Goal: Task Accomplishment & Management: Complete application form

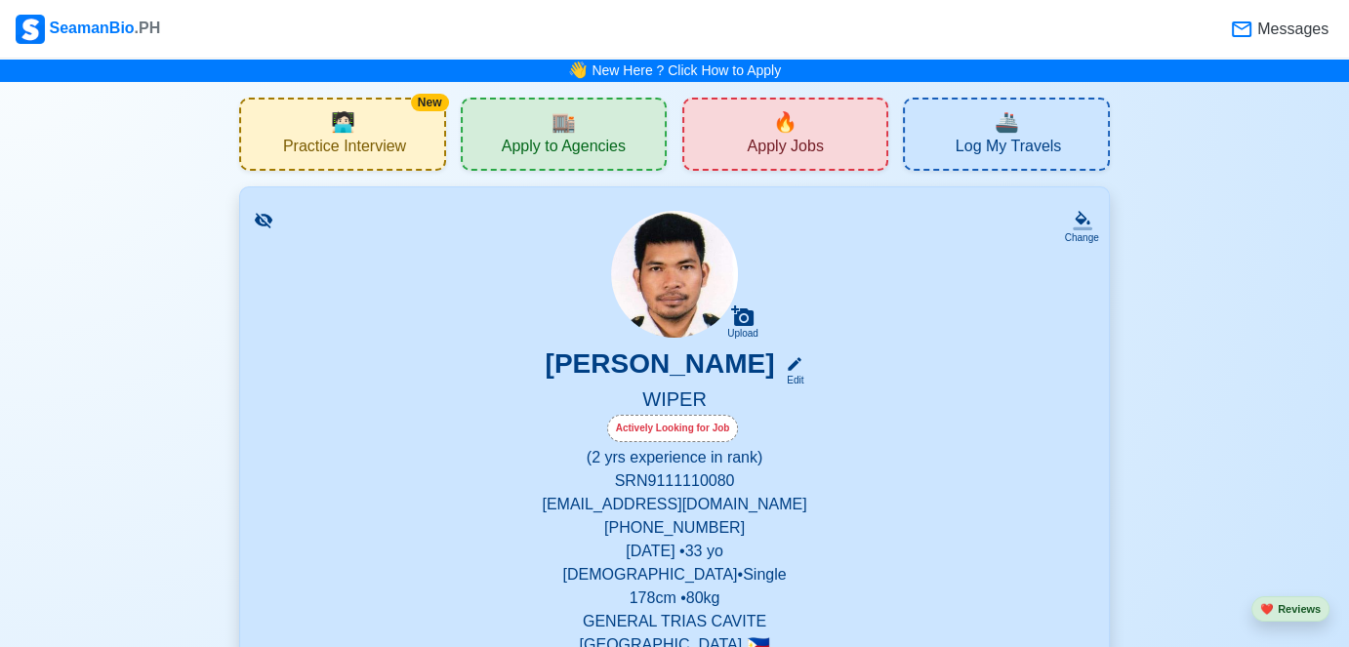
click at [738, 118] on div "🔥 Apply Jobs" at bounding box center [785, 134] width 206 height 73
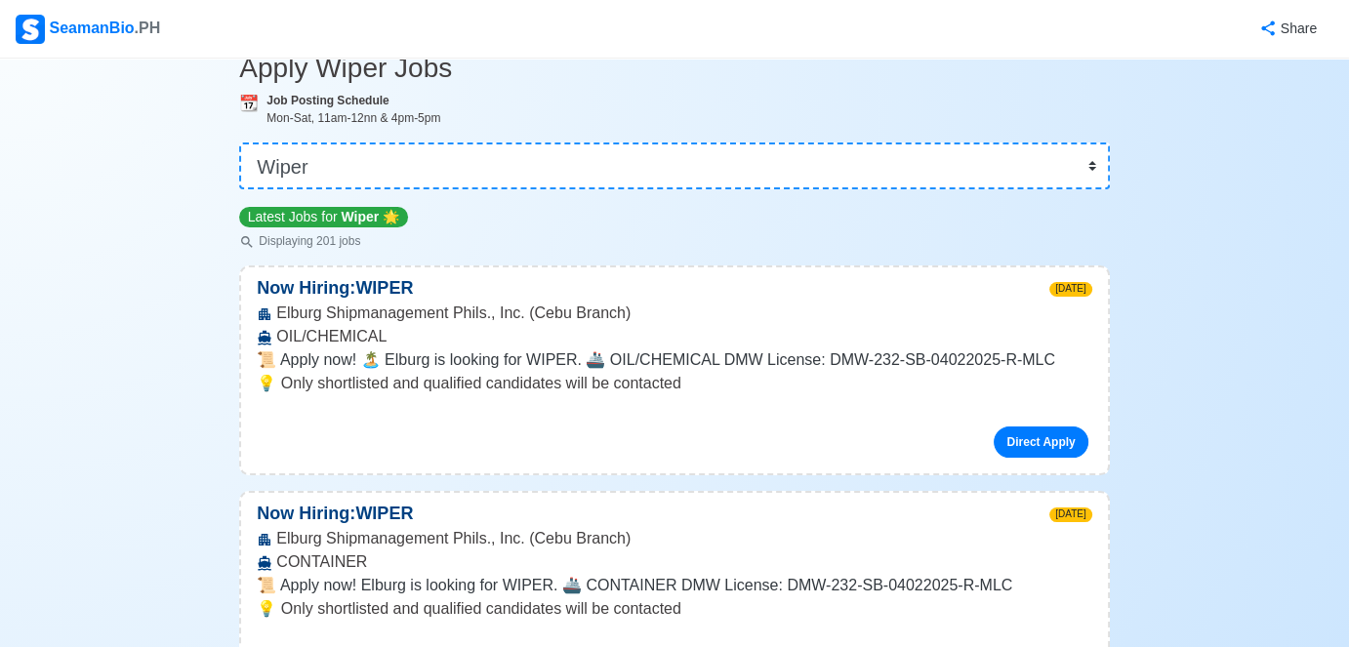
scroll to position [98, 0]
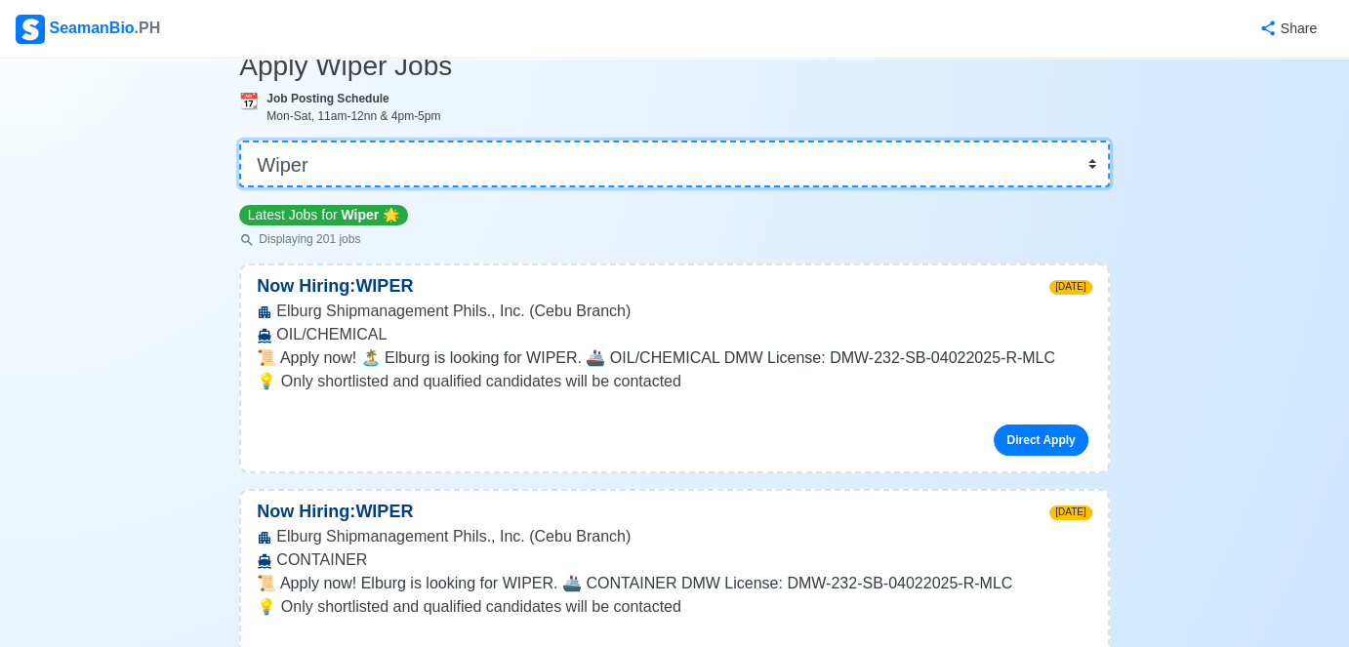
click at [1020, 173] on select "👉 Select Rank or Position Master Chief Officer 2nd Officer 3rd Officer Junior O…" at bounding box center [674, 164] width 870 height 47
select select "Oiler"
click at [241, 187] on select "👉 Select Rank or Position Master Chief Officer 2nd Officer 3rd Officer Junior O…" at bounding box center [674, 164] width 870 height 47
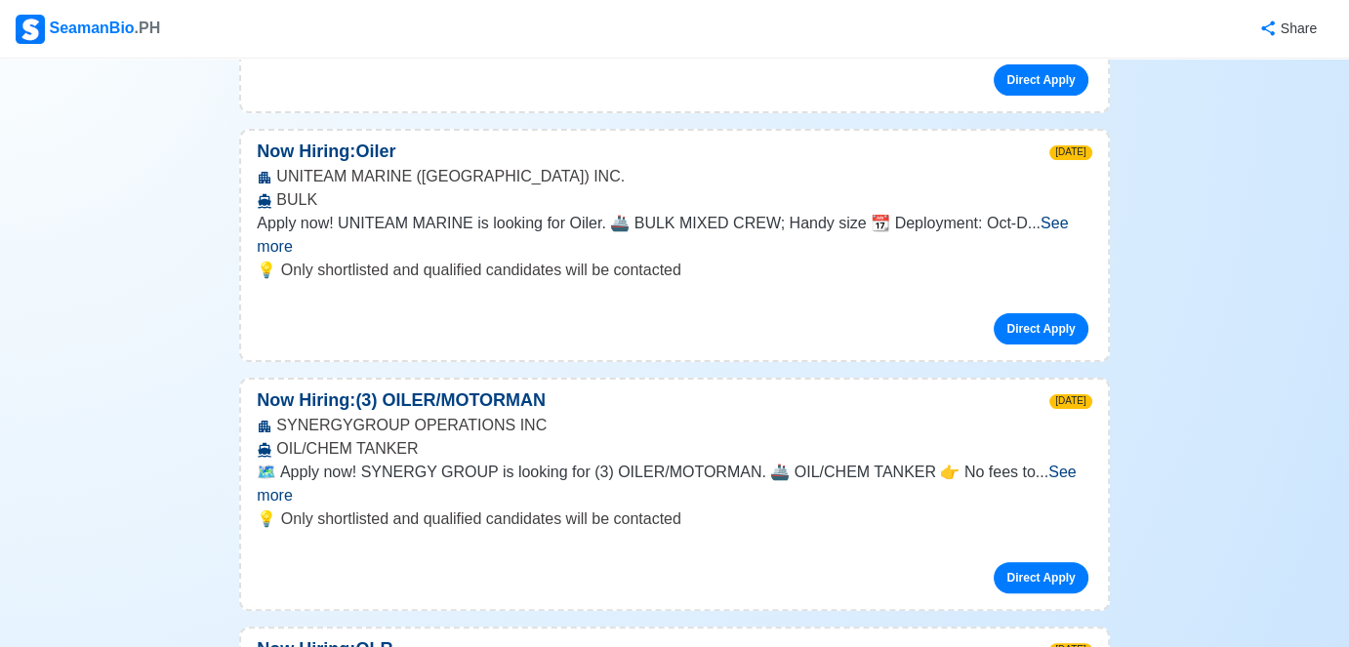
scroll to position [488, 0]
